Goal: Navigation & Orientation: Find specific page/section

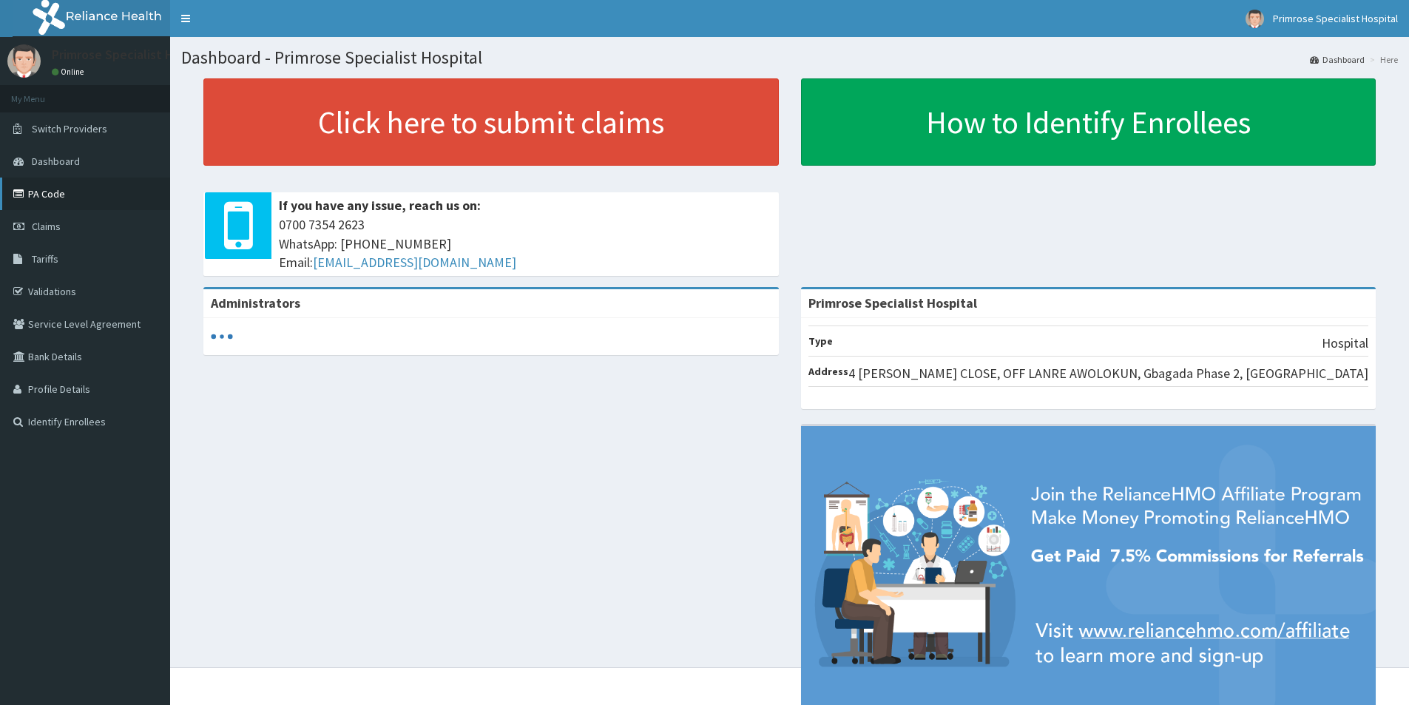
click at [44, 189] on link "PA Code" at bounding box center [85, 194] width 170 height 33
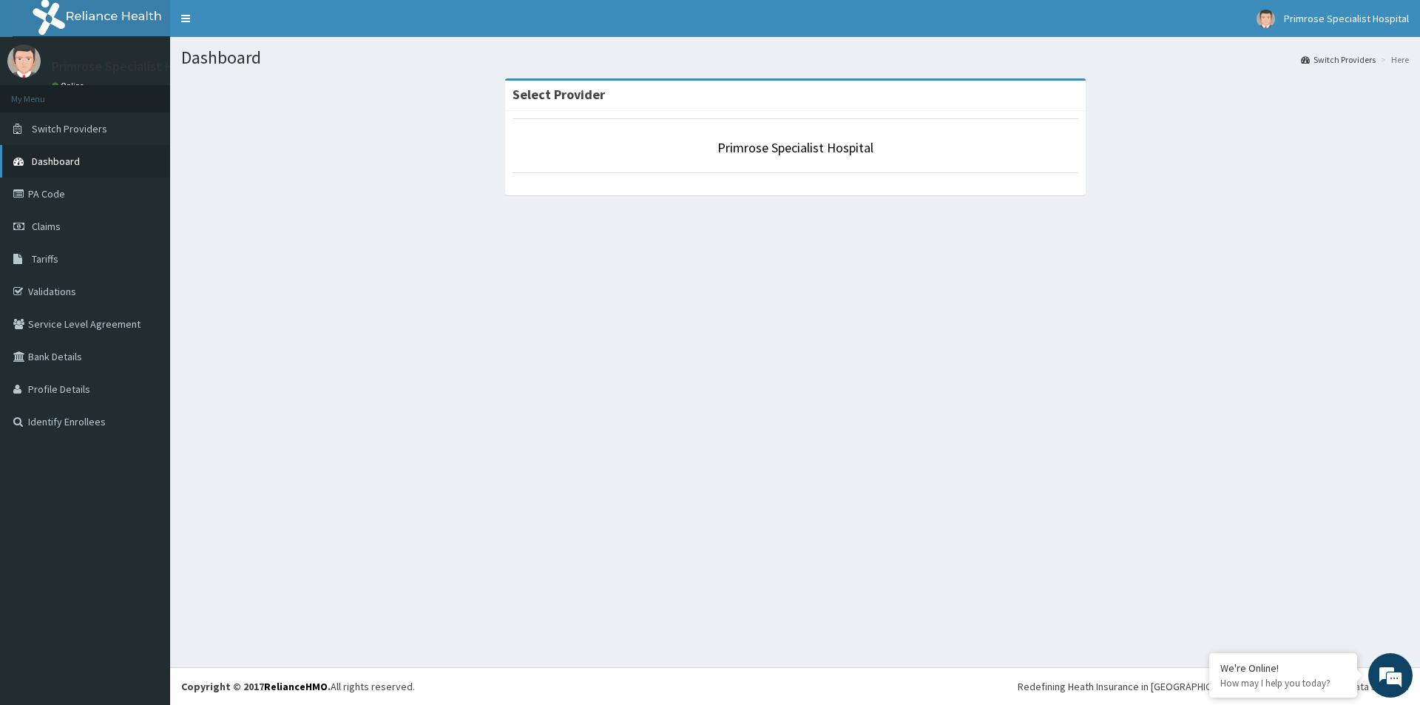
click at [58, 166] on span "Dashboard" at bounding box center [56, 161] width 48 height 13
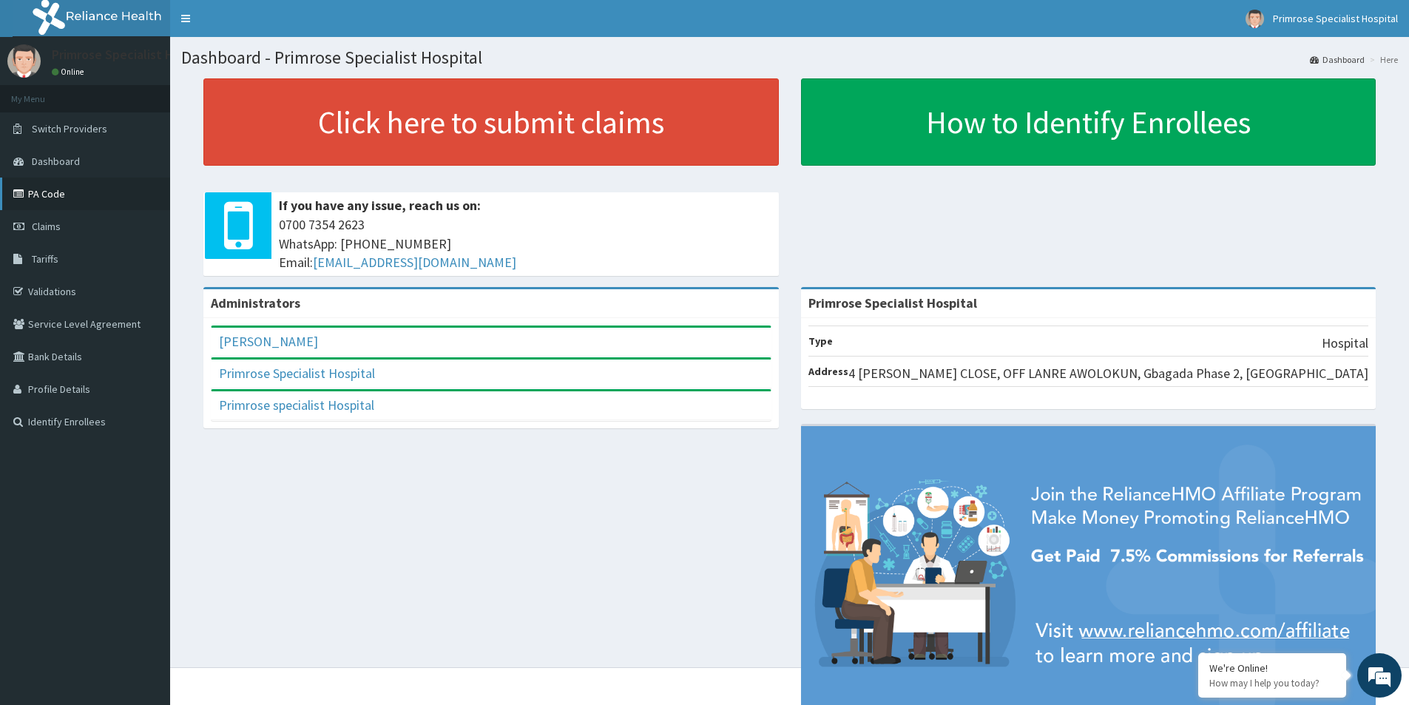
click at [53, 195] on link "PA Code" at bounding box center [85, 194] width 170 height 33
